Goal: Task Accomplishment & Management: Complete application form

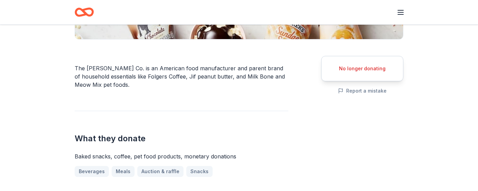
scroll to position [169, 0]
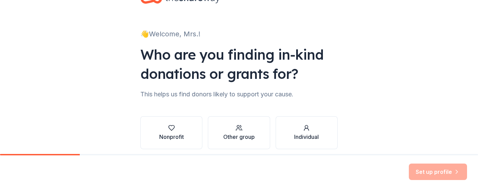
scroll to position [54, 0]
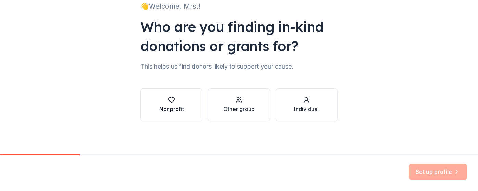
click at [187, 111] on button "Nonprofit" at bounding box center [171, 104] width 62 height 33
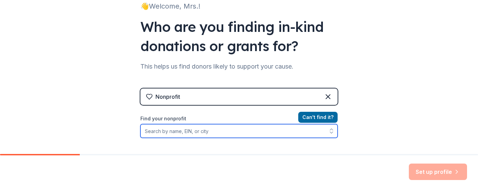
click at [193, 131] on input "Find your nonprofit" at bounding box center [238, 131] width 197 height 14
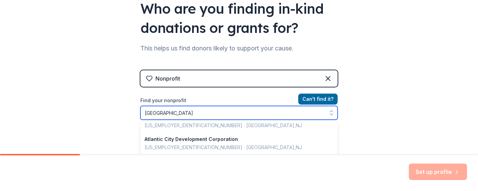
scroll to position [0, 0]
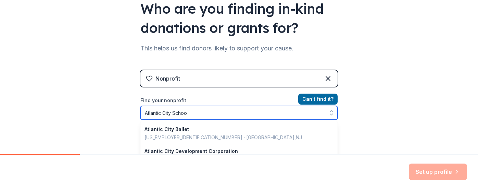
type input "[GEOGRAPHIC_DATA]"
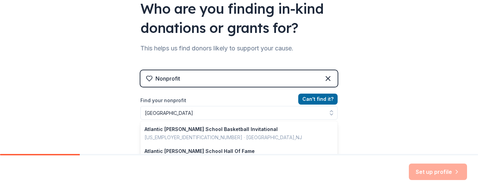
click at [369, 105] on div "👋 Welcome, Mrs.! Who are you finding in-kind donations or grants for? This help…" at bounding box center [239, 74] width 478 height 293
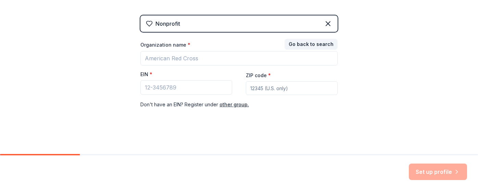
scroll to position [127, 0]
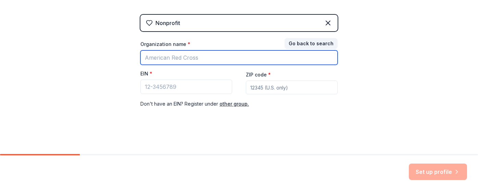
click at [199, 61] on input "Organization name *" at bounding box center [238, 57] width 197 height 14
click at [188, 56] on input "[GEOGRAPHIC_DATA]" at bounding box center [238, 57] width 197 height 14
type input "[GEOGRAPHIC_DATA]"
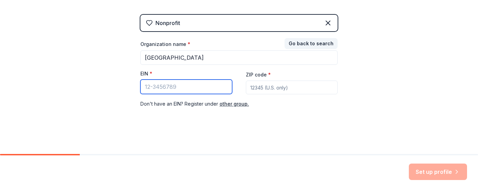
click at [185, 84] on input "EIN *" at bounding box center [186, 86] width 92 height 14
paste input "[US_EMPLOYER_IDENTIFICATION_NUMBER]"
type input "[US_EMPLOYER_IDENTIFICATION_NUMBER]"
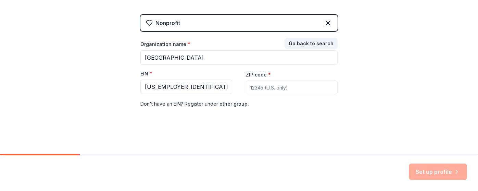
click at [270, 86] on input "ZIP code *" at bounding box center [292, 87] width 92 height 14
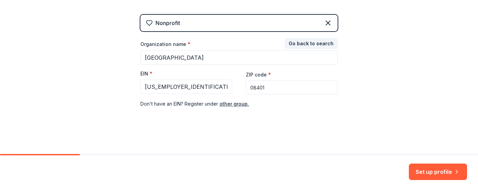
type input "08401"
click at [327, 116] on div "Nonprofit Go back to search Organization name * [GEOGRAPHIC_DATA] EIN * [US_EMP…" at bounding box center [238, 68] width 197 height 107
click at [432, 170] on button "Set up profile" at bounding box center [437, 171] width 58 height 16
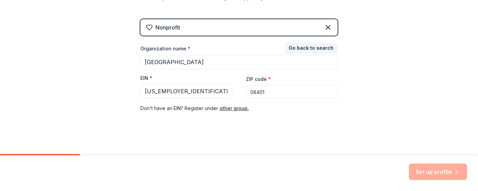
scroll to position [124, 0]
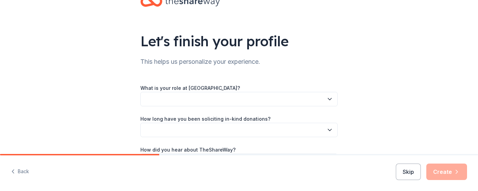
scroll to position [31, 0]
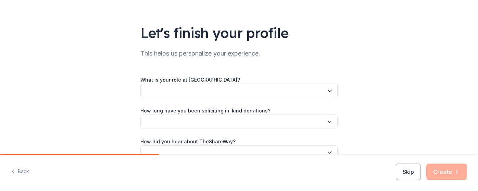
click at [239, 90] on button "button" at bounding box center [238, 90] width 197 height 14
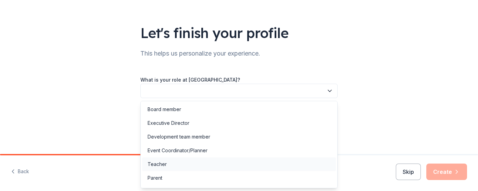
click at [173, 161] on div "Teacher" at bounding box center [239, 164] width 194 height 14
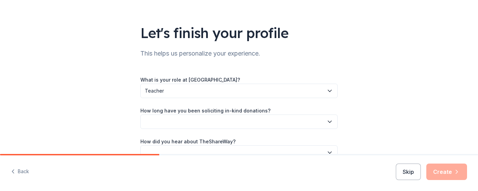
click at [183, 120] on button "button" at bounding box center [238, 121] width 197 height 14
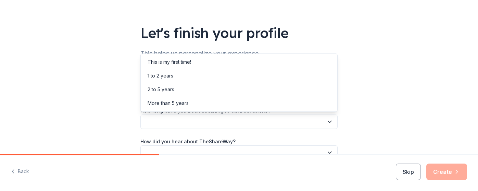
click at [106, 112] on div "Let's finish your profile This helps us personalize your experience. What is yo…" at bounding box center [239, 80] width 478 height 223
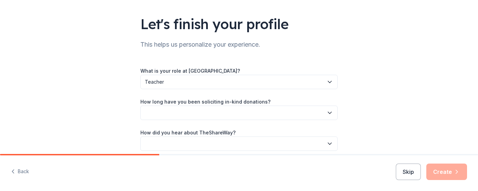
scroll to position [41, 0]
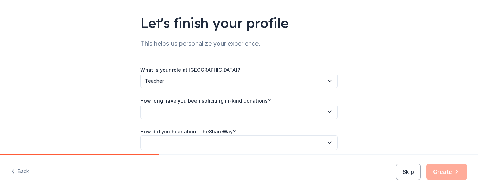
click at [247, 115] on button "button" at bounding box center [238, 111] width 197 height 14
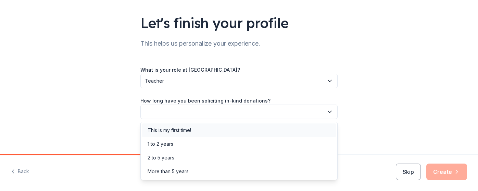
click at [195, 133] on div "This is my first time!" at bounding box center [239, 130] width 194 height 14
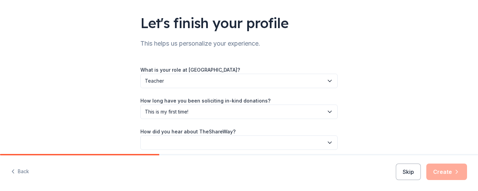
scroll to position [70, 0]
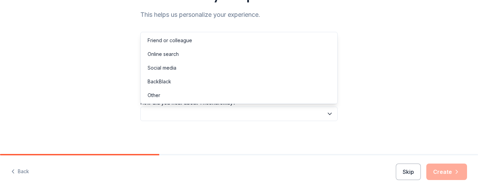
click at [186, 111] on button "button" at bounding box center [238, 113] width 197 height 14
click at [180, 55] on div "Online search" at bounding box center [239, 54] width 194 height 14
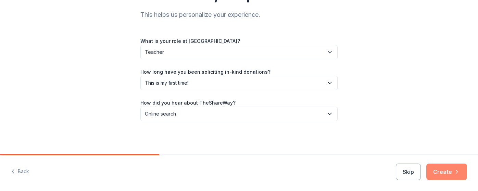
click at [434, 168] on button "Create" at bounding box center [446, 171] width 41 height 16
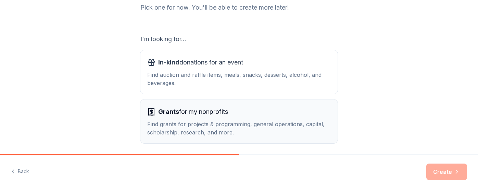
scroll to position [122, 0]
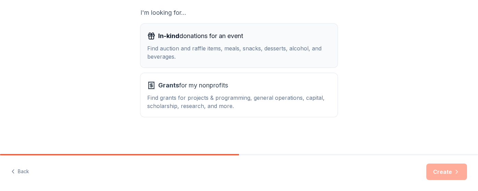
click at [199, 53] on div "Find auction and raffle items, meals, snacks, desserts, alcohol, and beverages." at bounding box center [238, 52] width 183 height 16
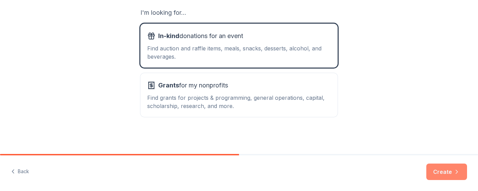
click at [456, 172] on icon "button" at bounding box center [457, 171] width 2 height 3
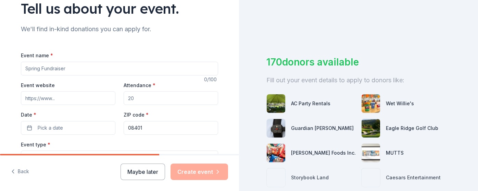
scroll to position [64, 0]
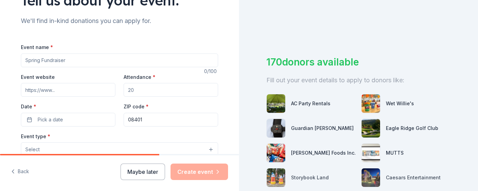
click at [70, 59] on input "Event name *" at bounding box center [119, 60] width 197 height 14
type input "B"
type input "Positive Behavior Support"
click at [135, 90] on input "Attendance *" at bounding box center [171, 90] width 94 height 14
type input "65"
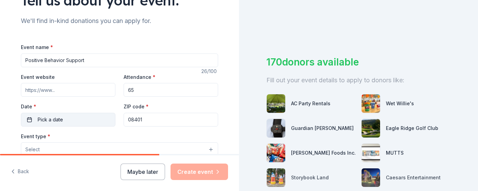
click at [75, 123] on button "Pick a date" at bounding box center [68, 120] width 94 height 14
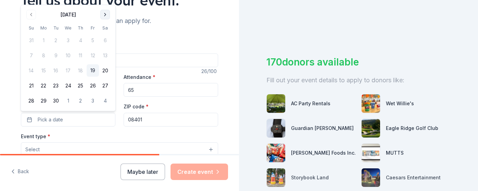
click at [105, 12] on button "Go to next month" at bounding box center [105, 15] width 10 height 10
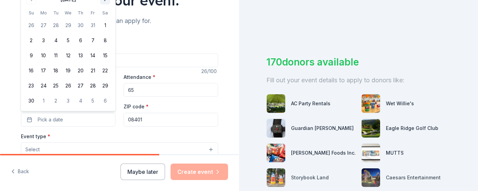
click at [106, 2] on button "Go to next month" at bounding box center [105, 0] width 10 height 10
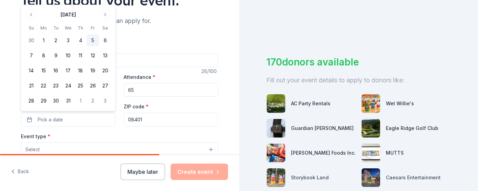
click at [90, 38] on button "5" at bounding box center [93, 40] width 12 height 12
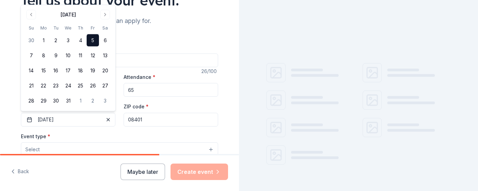
click at [184, 97] on div "Event website Attendance * 65 Date * 12/05/2025 ZIP code * 08401" at bounding box center [119, 100] width 197 height 54
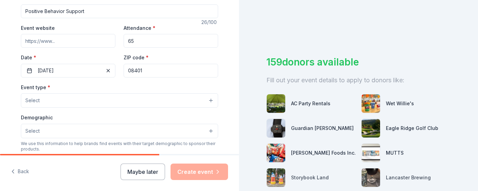
scroll to position [118, 0]
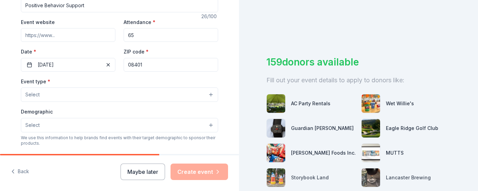
click at [104, 101] on button "Select" at bounding box center [119, 94] width 197 height 14
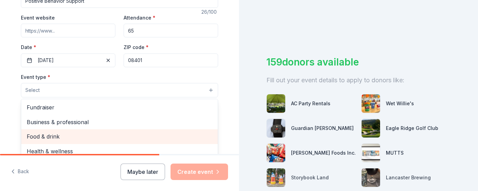
scroll to position [0, 0]
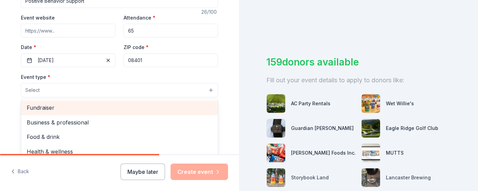
click at [59, 106] on span "Fundraiser" at bounding box center [119, 107] width 185 height 9
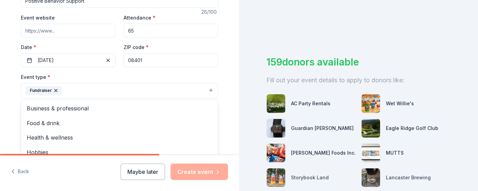
click at [11, 104] on div "Tell us about your event. We'll find in-kind donations you can apply for. Event…" at bounding box center [119, 105] width 219 height 456
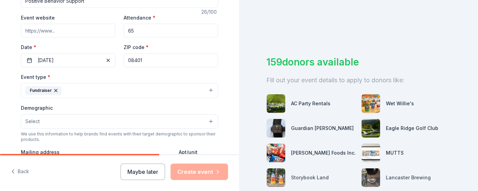
scroll to position [148, 0]
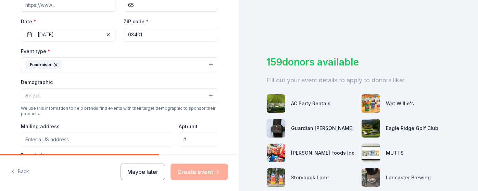
click at [59, 98] on button "Select" at bounding box center [119, 95] width 197 height 14
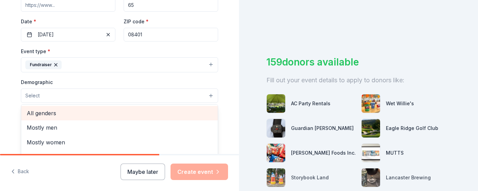
click at [50, 110] on span "All genders" at bounding box center [119, 112] width 185 height 9
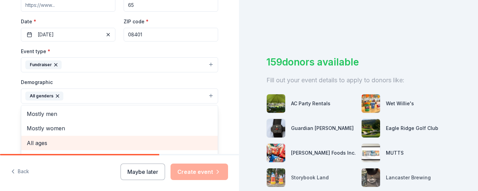
click at [46, 140] on span "All ages" at bounding box center [119, 142] width 185 height 9
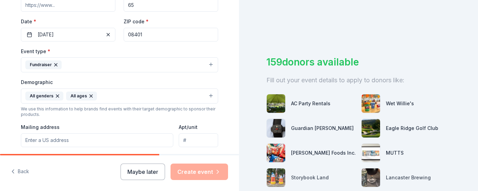
click at [89, 94] on icon "button" at bounding box center [90, 95] width 5 height 5
click at [65, 93] on button "All genders" at bounding box center [119, 95] width 197 height 15
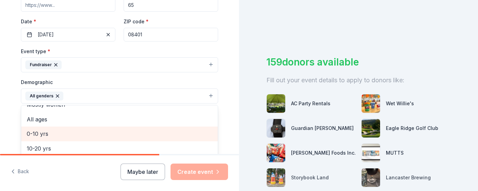
scroll to position [21, 0]
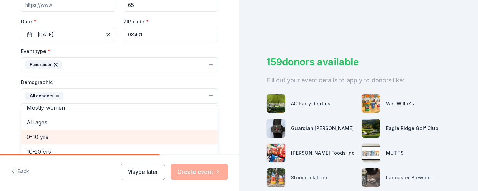
click at [44, 133] on span "0-10 yrs" at bounding box center [119, 136] width 185 height 9
click at [42, 139] on span "10-20 yrs" at bounding box center [119, 136] width 185 height 9
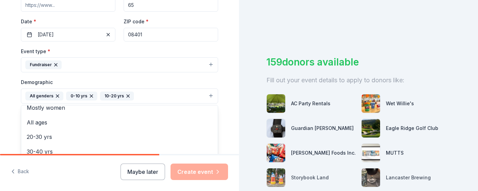
click at [12, 126] on div "Tell us about your event. We'll find in-kind donations you can apply for. Event…" at bounding box center [119, 80] width 219 height 457
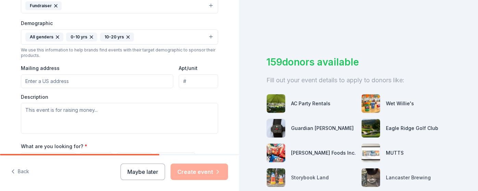
scroll to position [208, 0]
click at [55, 83] on input "Mailing address" at bounding box center [97, 81] width 152 height 14
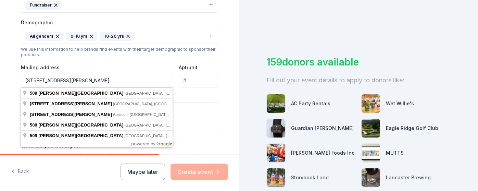
drag, startPoint x: 76, startPoint y: 82, endPoint x: -9, endPoint y: 79, distance: 84.9
click at [0, 79] on html "Tell us about your event. We'll find in-kind donations you can apply for. Event…" at bounding box center [239, 95] width 478 height 191
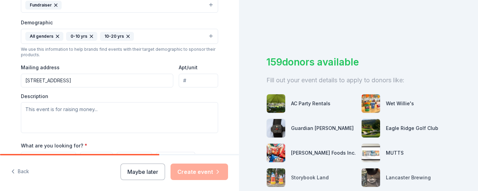
type input "405 North Annapolis Avenue, Atlantic City, NJ, 08401"
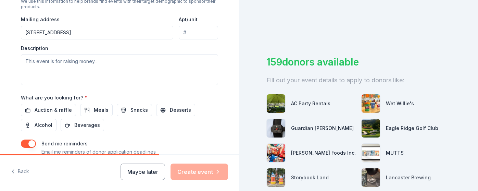
scroll to position [257, 0]
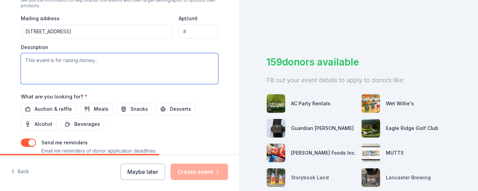
click at [76, 66] on textarea at bounding box center [119, 68] width 197 height 31
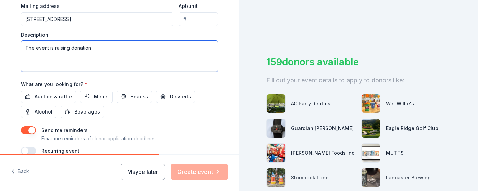
scroll to position [270, 0]
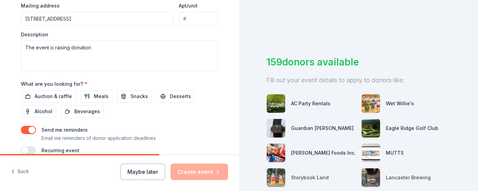
click at [309, 88] on div "AC Party Rentals Wet Willie's Guardian Angel Device Eagle Ridge Golf Club Herr …" at bounding box center [358, 165] width 184 height 159
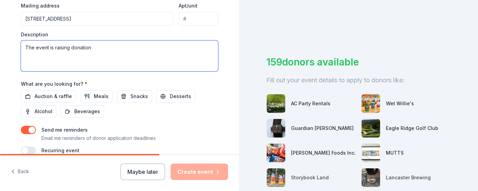
click at [100, 45] on textarea "The event is raising donation" at bounding box center [119, 55] width 197 height 31
type textarea "The event is raising donations for incentives for positive behaviors in school"
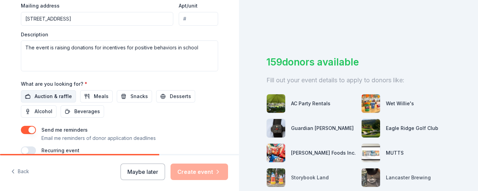
click at [53, 98] on span "Auction & raffle" at bounding box center [53, 96] width 37 height 8
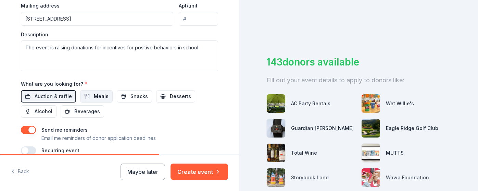
click at [96, 99] on span "Meals" at bounding box center [101, 96] width 15 height 8
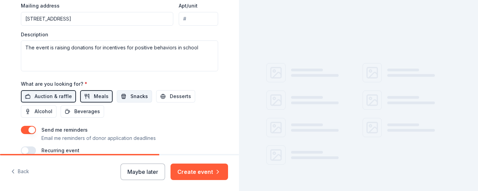
click at [131, 98] on span "Snacks" at bounding box center [138, 96] width 17 height 8
click at [172, 95] on span "Desserts" at bounding box center [180, 96] width 21 height 8
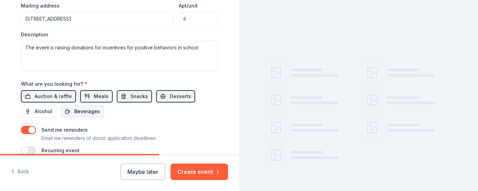
click at [81, 113] on span "Beverages" at bounding box center [87, 111] width 26 height 8
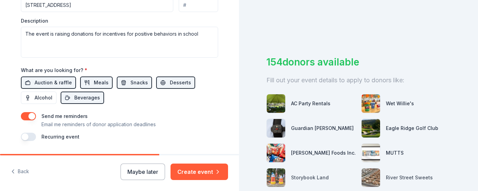
scroll to position [303, 0]
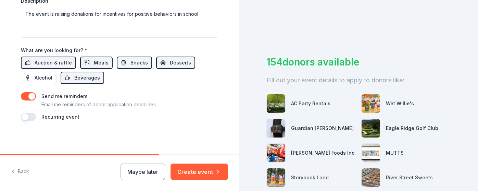
click at [27, 98] on button "button" at bounding box center [28, 96] width 15 height 8
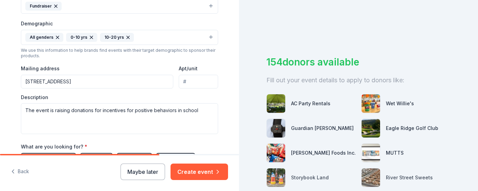
scroll to position [0, 0]
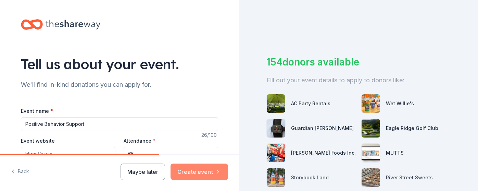
click at [211, 170] on button "Create event" at bounding box center [198, 171] width 57 height 16
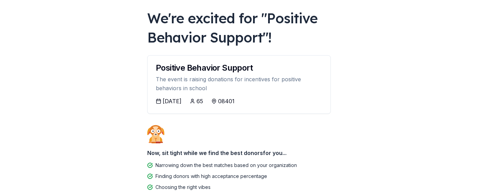
scroll to position [80, 0]
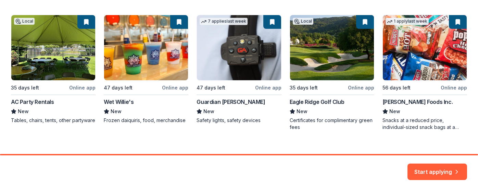
scroll to position [125, 0]
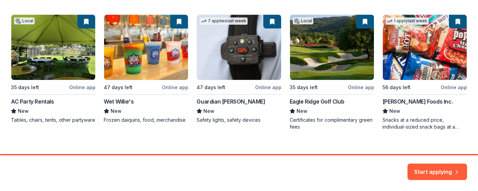
click at [458, 22] on div "Local 35 days left Online app AC Party Rentals New Tables, chairs, tents, other…" at bounding box center [239, 72] width 456 height 116
click at [450, 23] on div "Local 35 days left Online app AC Party Rentals New Tables, chairs, tents, other…" at bounding box center [239, 72] width 456 height 116
click at [397, 12] on div "Local 35 days left Online app AC Party Rentals New Tables, chairs, tents, other…" at bounding box center [239, 60] width 456 height 140
click at [397, 18] on div "Local 35 days left Online app AC Party Rentals New Tables, chairs, tents, other…" at bounding box center [239, 72] width 456 height 116
click at [415, 141] on div "Here are your top matches. They're saved to help you start applying right away.…" at bounding box center [239, 19] width 478 height 288
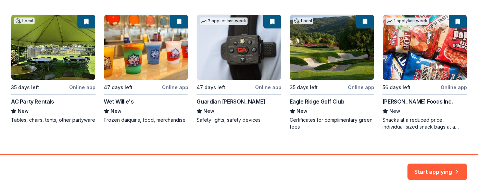
click at [456, 87] on div "Local 35 days left Online app AC Party Rentals New Tables, chairs, tents, other…" at bounding box center [239, 72] width 456 height 116
click at [423, 168] on button "Start applying" at bounding box center [437, 167] width 60 height 16
click at [448, 165] on div "Start applying" at bounding box center [437, 171] width 60 height 16
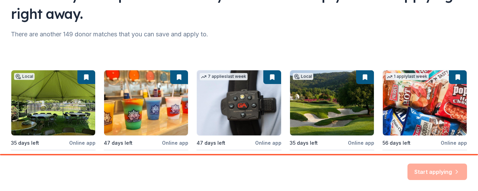
scroll to position [134, 0]
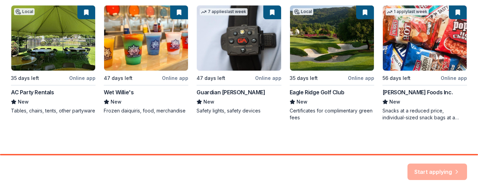
click at [433, 165] on div "Start applying" at bounding box center [437, 171] width 60 height 16
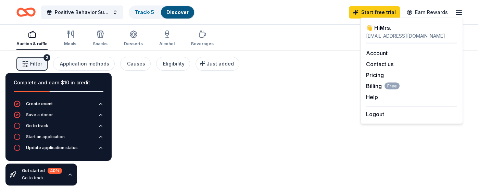
click at [288, 39] on div "Auction & raffle Meals Snacks Desserts Alcohol Beverages Search" at bounding box center [238, 37] width 445 height 25
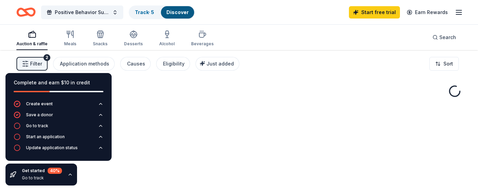
click at [458, 10] on line "button" at bounding box center [458, 10] width 5 height 0
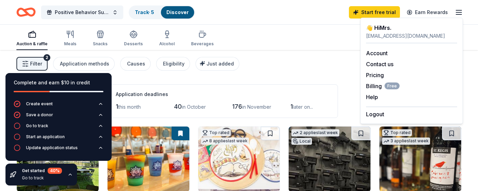
click at [265, 33] on div "Auction & raffle Meals Snacks Desserts Alcohol Beverages Search" at bounding box center [238, 37] width 445 height 25
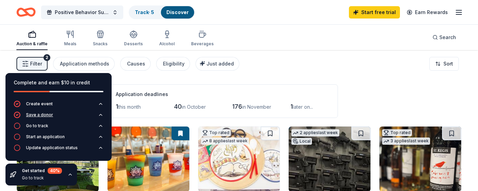
click at [49, 116] on div "Save a donor" at bounding box center [39, 114] width 27 height 5
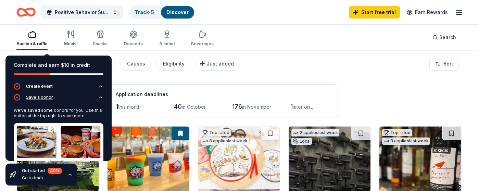
click at [47, 97] on div "Save a donor" at bounding box center [39, 96] width 27 height 5
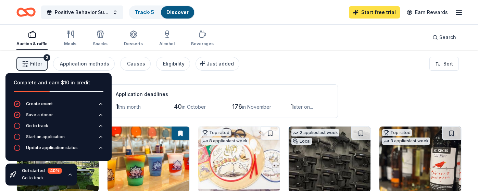
click at [359, 7] on link "Start free trial" at bounding box center [374, 12] width 51 height 12
click at [245, 67] on div "Filter 2 Application methods Causes Eligibility Just added Sort" at bounding box center [239, 63] width 478 height 27
click at [36, 64] on span "Filter" at bounding box center [36, 64] width 12 height 8
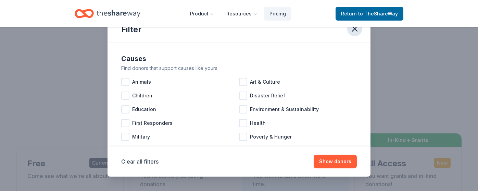
click at [352, 27] on icon "button" at bounding box center [355, 29] width 10 height 10
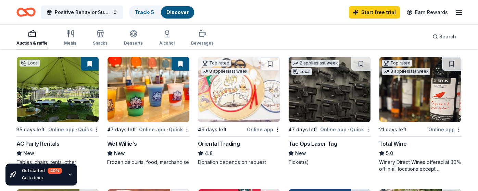
scroll to position [69, 0]
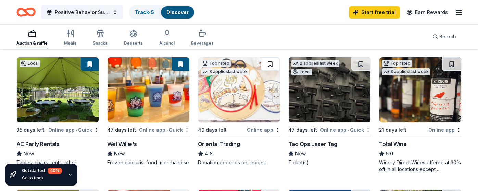
click at [270, 64] on button at bounding box center [269, 64] width 19 height 14
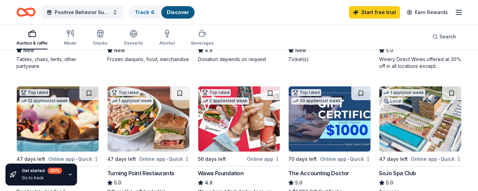
scroll to position [173, 0]
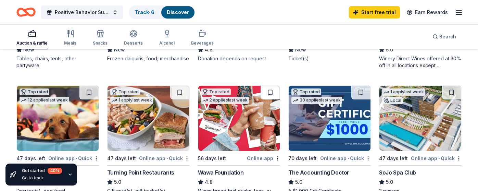
click at [271, 94] on button at bounding box center [269, 93] width 19 height 14
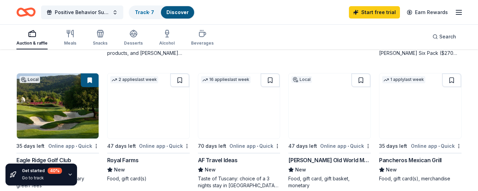
scroll to position [450, 0]
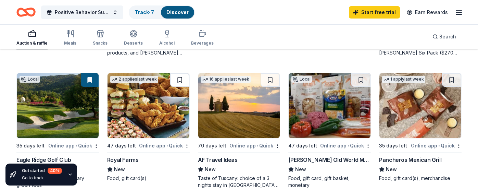
click at [180, 76] on button at bounding box center [179, 80] width 19 height 14
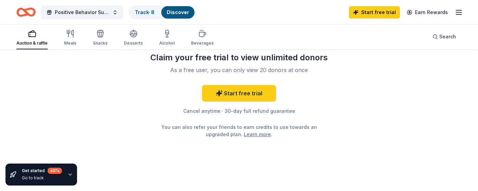
scroll to position [738, 0]
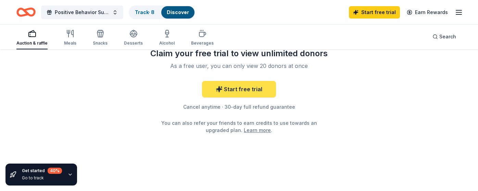
click at [249, 91] on link "Start free trial" at bounding box center [239, 89] width 74 height 16
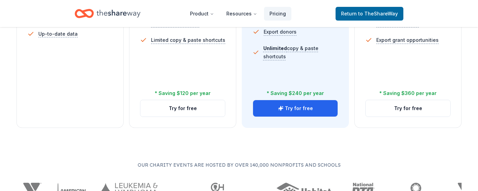
scroll to position [300, 0]
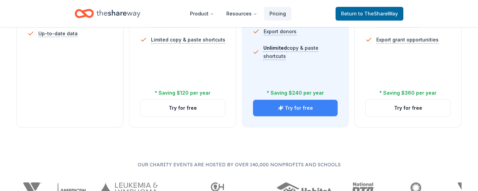
click at [298, 107] on button "Try for free" at bounding box center [295, 108] width 85 height 16
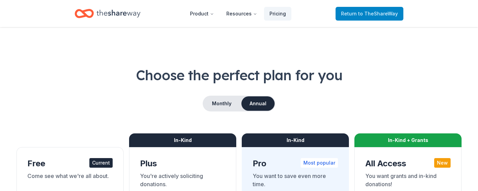
click at [355, 9] on link "Return to TheShareWay" at bounding box center [369, 14] width 68 height 14
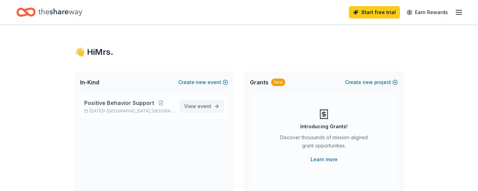
click at [209, 107] on span "event" at bounding box center [204, 106] width 14 height 6
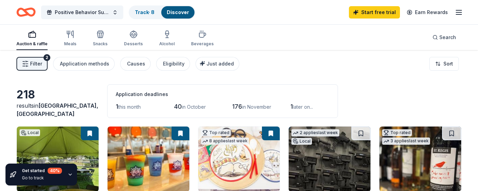
click at [179, 10] on link "Discover" at bounding box center [178, 12] width 22 height 6
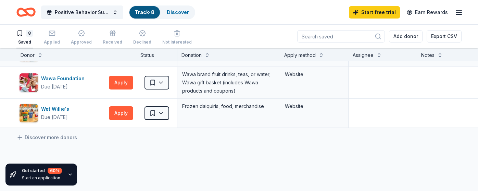
scroll to position [169, 0]
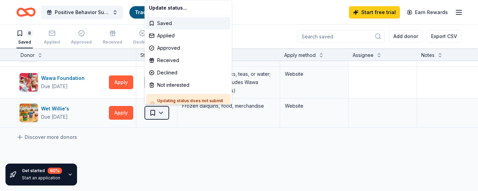
click at [160, 113] on html "Positive Behavior Support Track · 8 Discover Start free trial Earn Rewards 8 Sa…" at bounding box center [239, 95] width 478 height 191
click at [169, 86] on div "Not interested" at bounding box center [188, 85] width 84 height 12
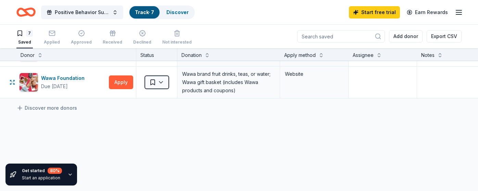
click at [107, 90] on div "Wawa Foundation Due [DATE] Apply" at bounding box center [75, 81] width 119 height 31
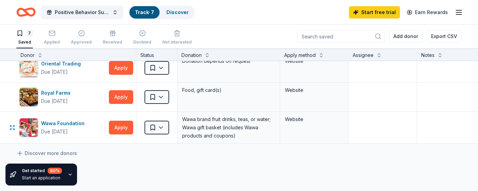
scroll to position [119, 0]
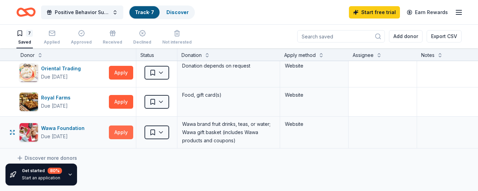
click at [120, 132] on button "Apply" at bounding box center [121, 132] width 24 height 14
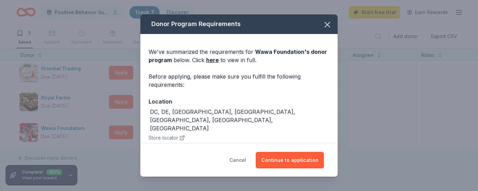
click at [239, 160] on button "Cancel" at bounding box center [237, 160] width 17 height 16
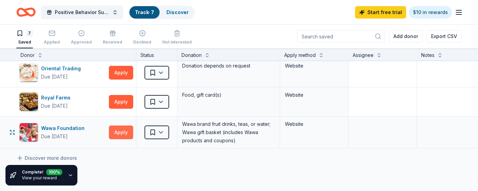
click at [132, 133] on button "Apply" at bounding box center [121, 132] width 24 height 14
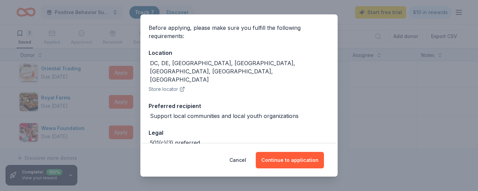
scroll to position [59, 0]
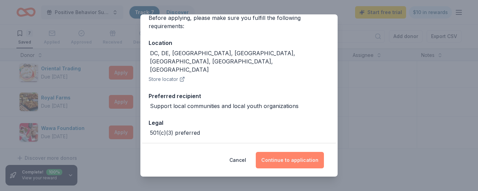
click at [281, 159] on button "Continue to application" at bounding box center [290, 160] width 68 height 16
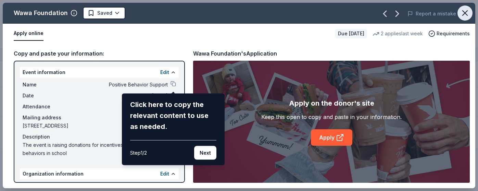
click at [465, 13] on icon "button" at bounding box center [464, 13] width 5 height 5
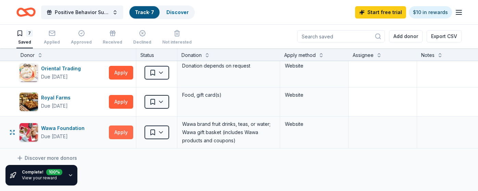
click at [128, 129] on button "Apply" at bounding box center [121, 132] width 24 height 14
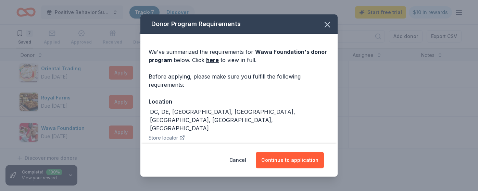
scroll to position [54, 0]
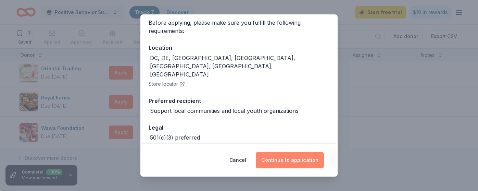
click at [272, 164] on button "Continue to application" at bounding box center [290, 160] width 68 height 16
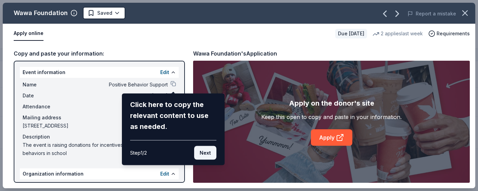
click at [204, 155] on button "Next" at bounding box center [205, 153] width 22 height 14
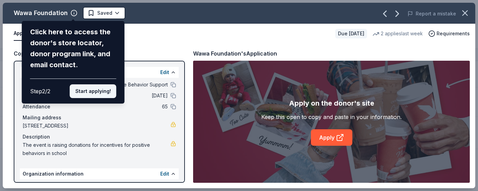
click at [104, 93] on button "Start applying!" at bounding box center [93, 91] width 47 height 14
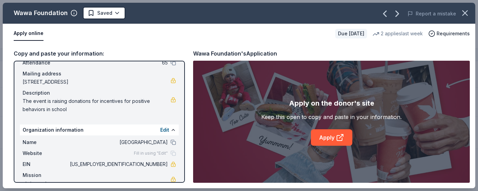
scroll to position [49, 0]
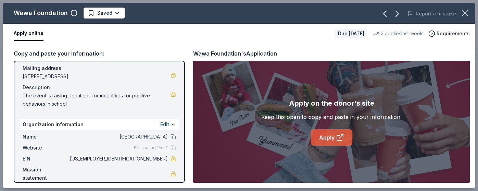
click at [336, 136] on icon at bounding box center [340, 137] width 8 height 8
click at [336, 138] on icon at bounding box center [340, 137] width 8 height 8
